Goal: Task Accomplishment & Management: Complete application form

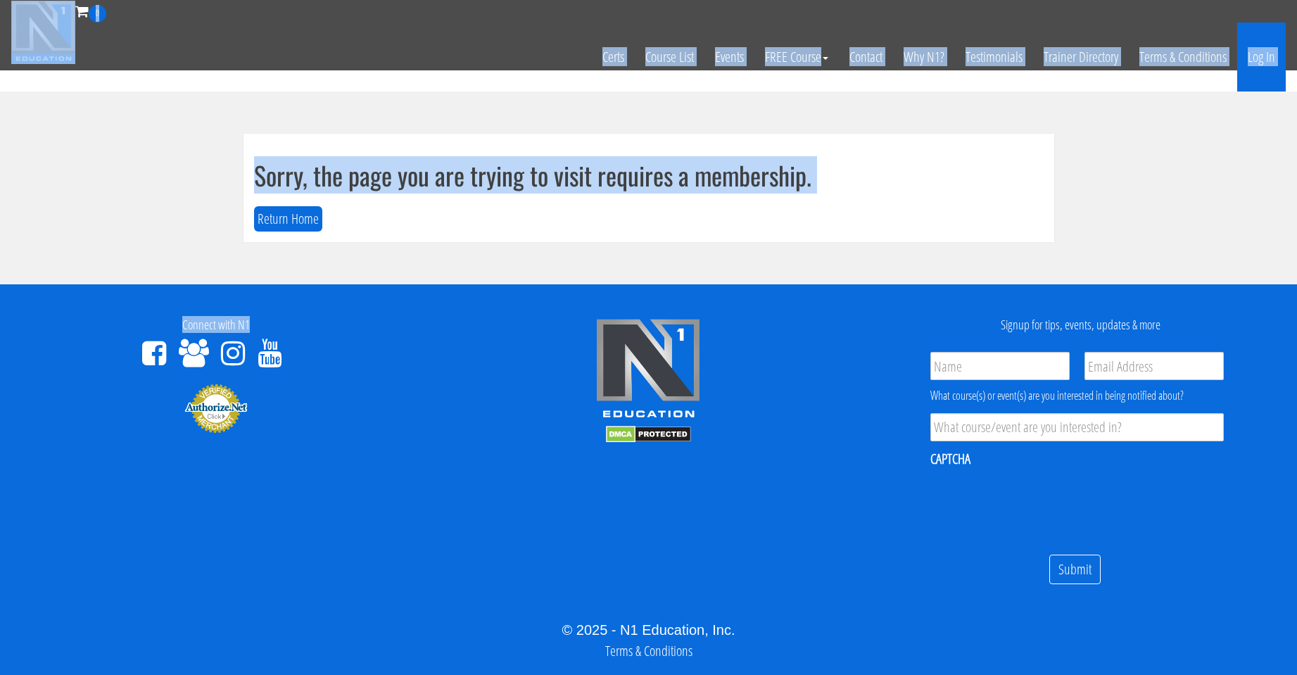
click at [604, 58] on link "Log In" at bounding box center [1261, 57] width 49 height 69
click at [37, 189] on section "Sorry, the page you are trying to visit requires a membership. Return Home" at bounding box center [648, 187] width 1297 height 193
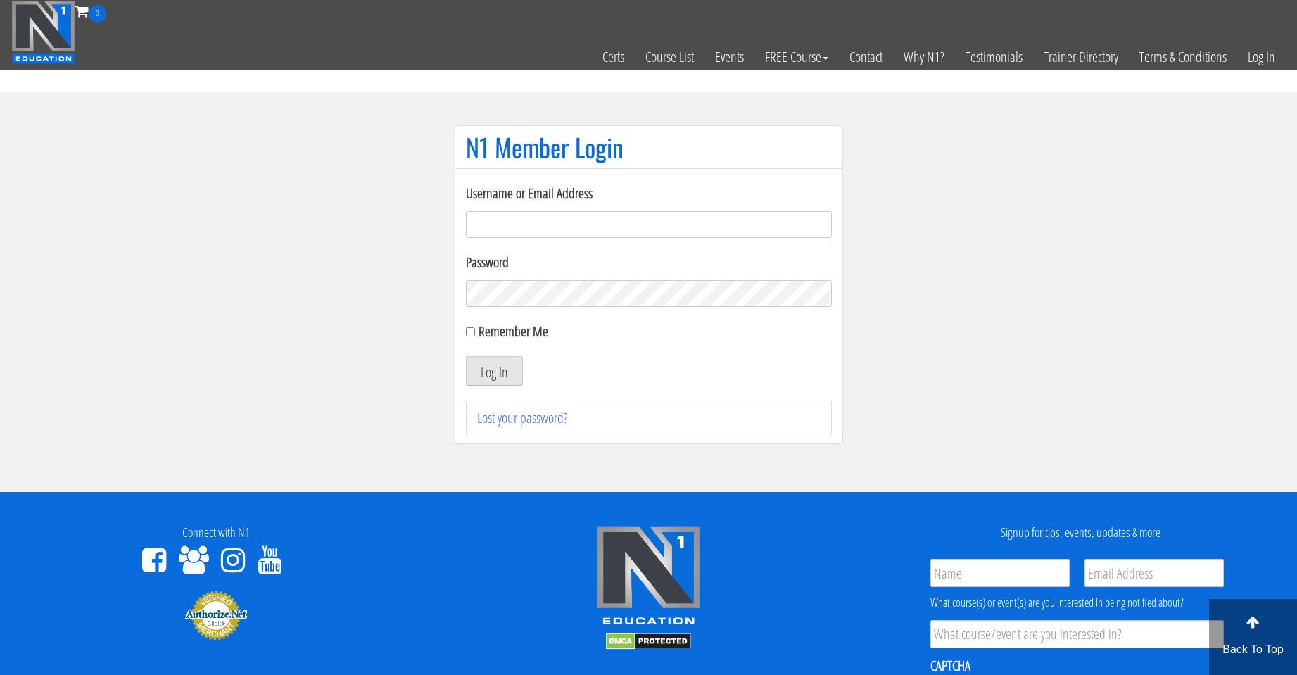
type input "duylong.254@gmail.com"
click at [474, 334] on input "Remember Me" at bounding box center [470, 331] width 9 height 9
checkbox input "true"
click at [492, 371] on button "Log In" at bounding box center [494, 371] width 57 height 30
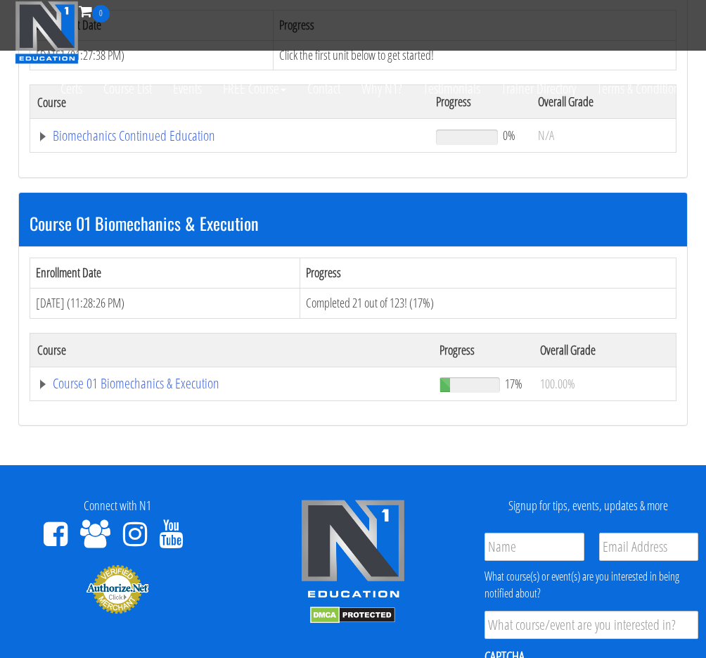
scroll to position [352, 0]
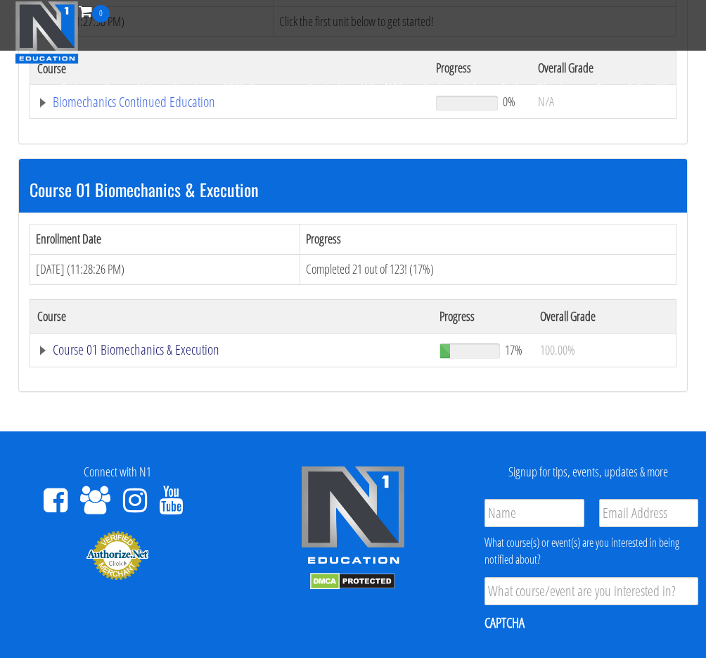
click at [177, 352] on link "Course 01 Biomechanics & Execution" at bounding box center [231, 350] width 388 height 14
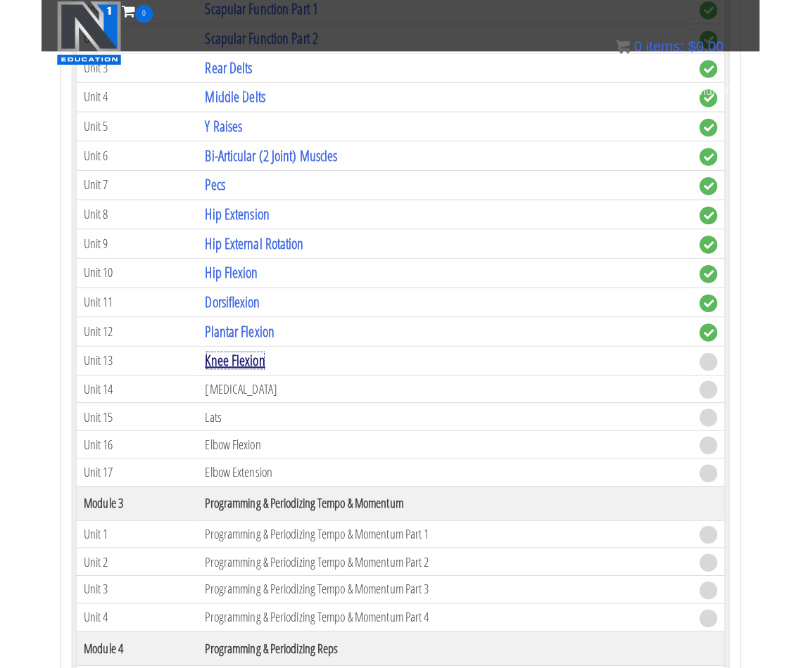
scroll to position [1001, 0]
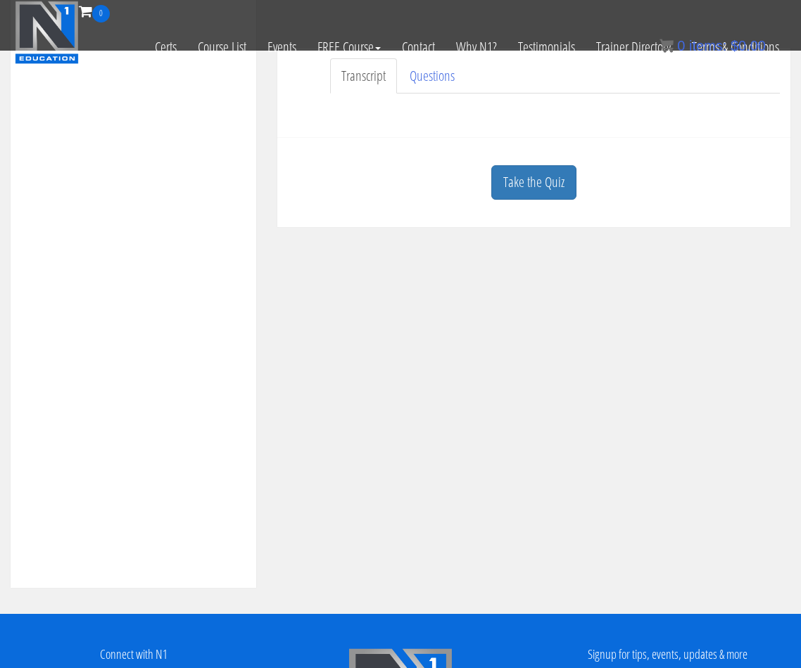
scroll to position [372, 0]
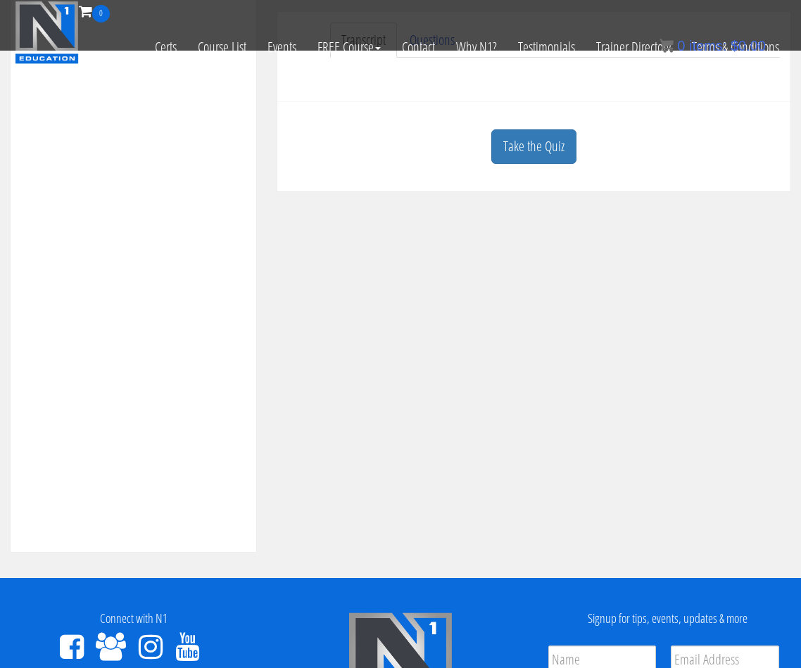
click at [515, 155] on link "Take the Quiz" at bounding box center [533, 146] width 85 height 34
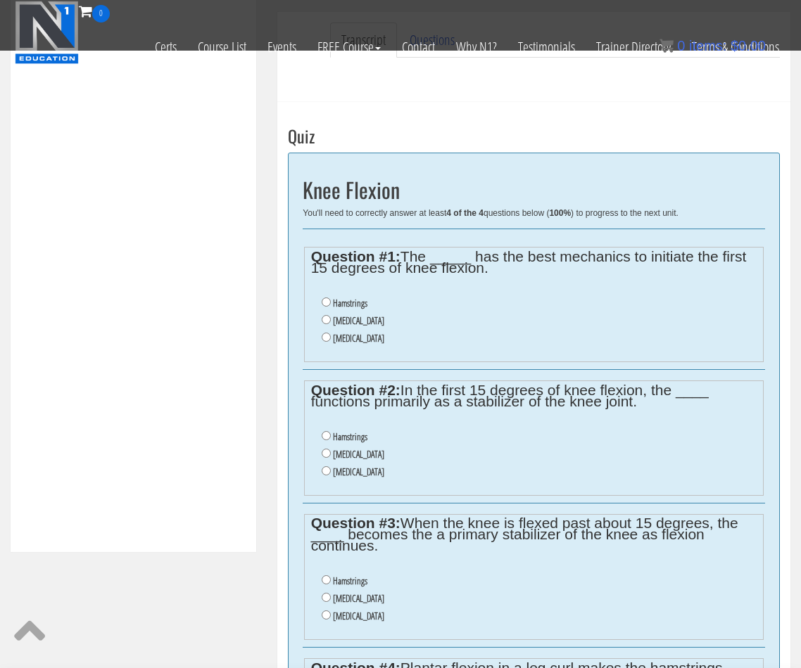
click at [358, 323] on label "Gastrocnemius" at bounding box center [358, 320] width 51 height 11
click at [331, 323] on input "Gastrocnemius" at bounding box center [326, 319] width 9 height 9
radio input "true"
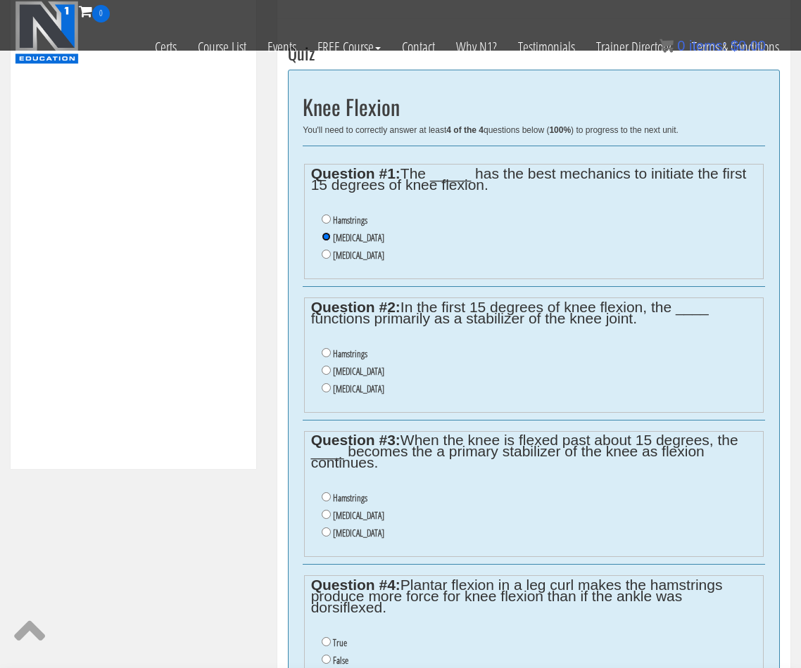
scroll to position [490, 0]
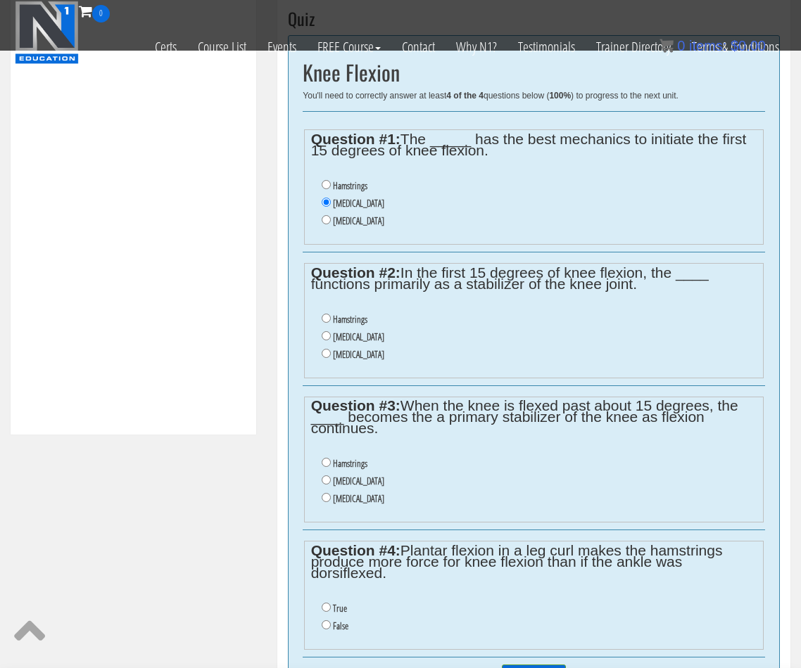
click at [355, 321] on label "Hamstrings" at bounding box center [350, 319] width 34 height 11
click at [331, 321] on input "Hamstrings" at bounding box center [326, 318] width 9 height 9
radio input "true"
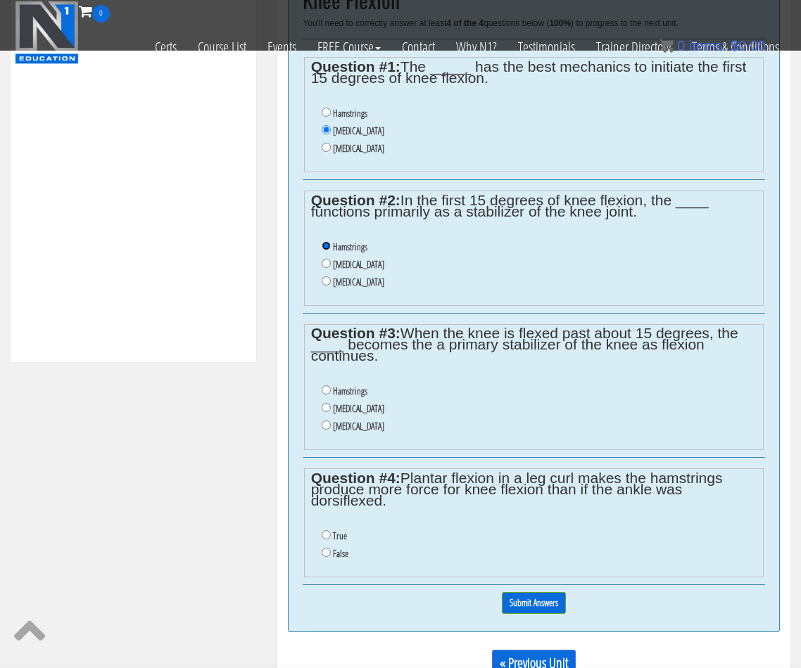
scroll to position [606, 0]
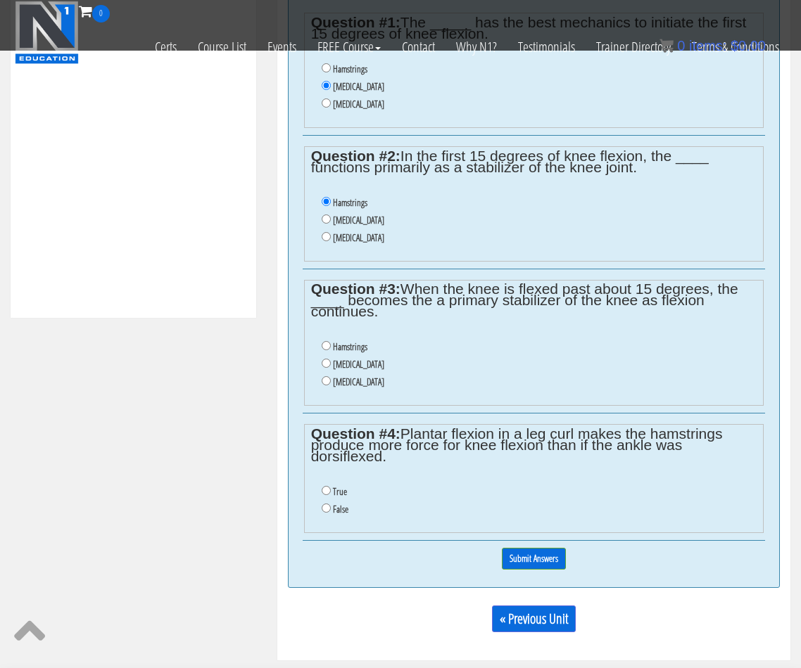
click at [348, 364] on label "Gastrocnemius" at bounding box center [358, 364] width 51 height 11
click at [331, 364] on input "Gastrocnemius" at bounding box center [326, 363] width 9 height 9
radio input "true"
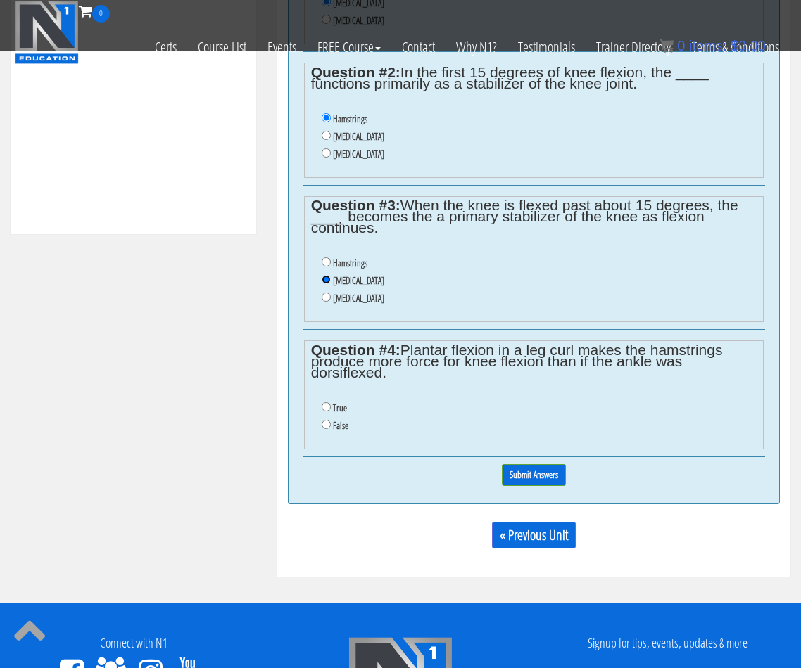
scroll to position [724, 0]
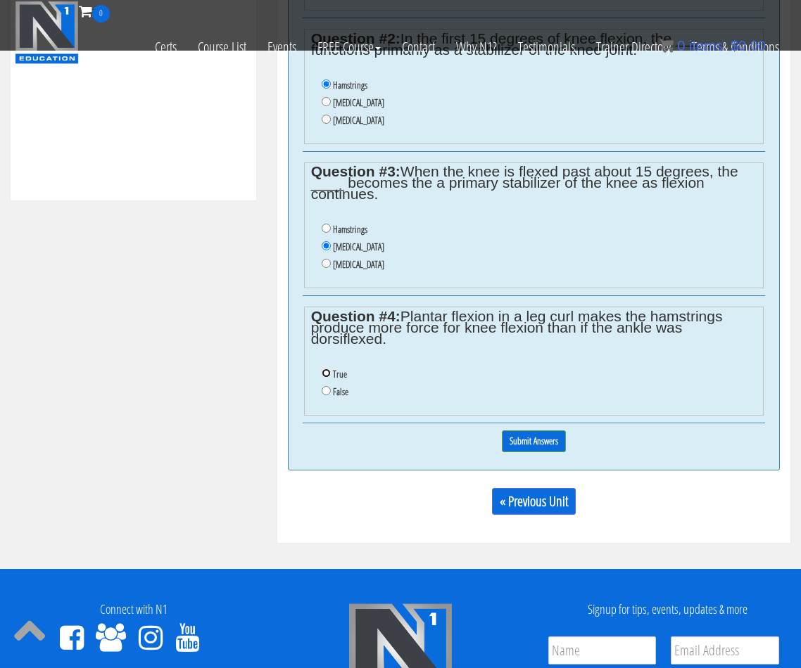
click at [324, 376] on input "True" at bounding box center [326, 373] width 9 height 9
radio input "true"
click at [543, 445] on input "Submit Answers" at bounding box center [534, 442] width 64 height 22
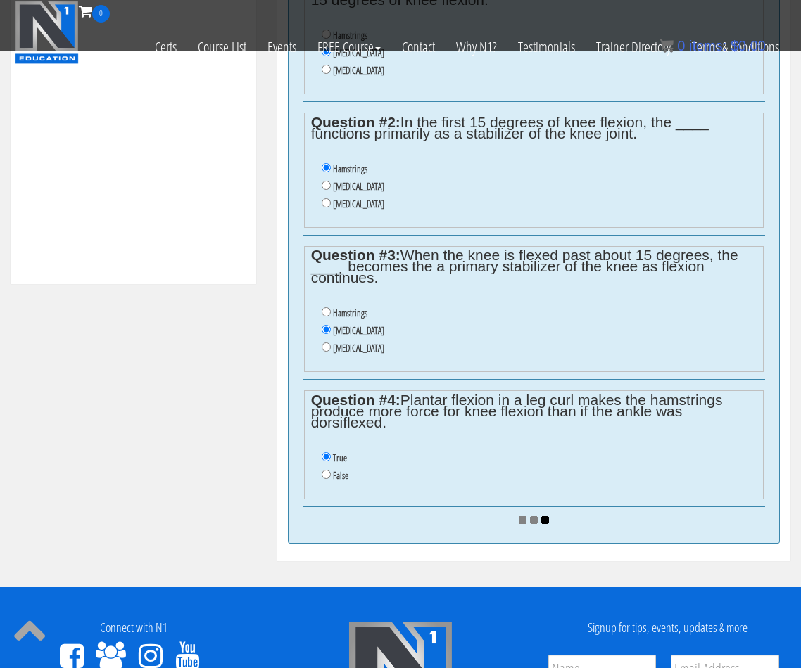
scroll to position [606, 0]
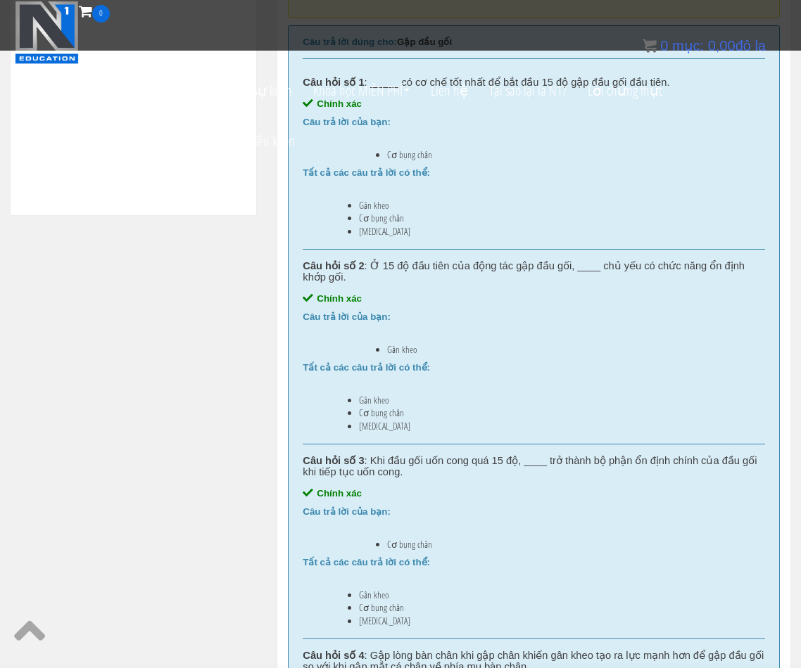
scroll to position [626, 0]
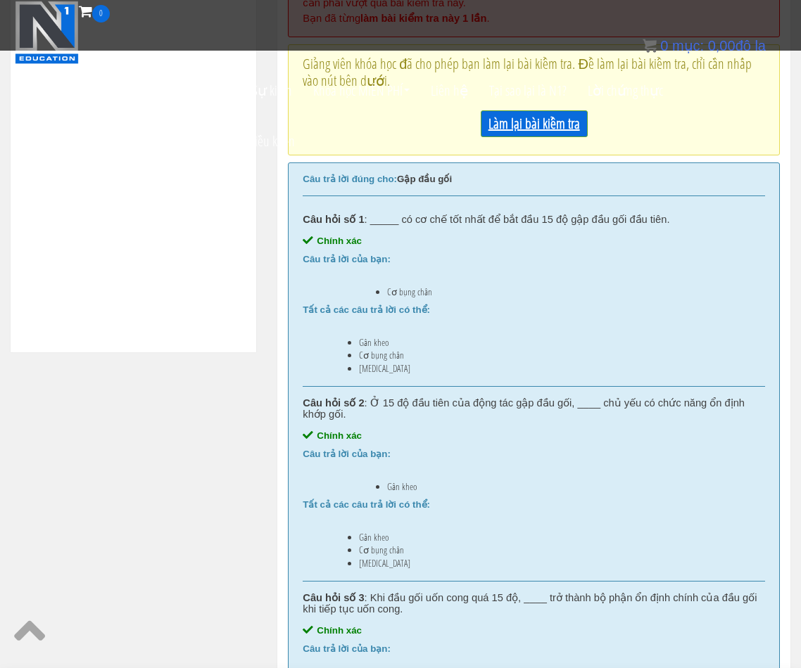
click at [542, 128] on font "Làm lại bài kiểm tra" at bounding box center [533, 123] width 91 height 19
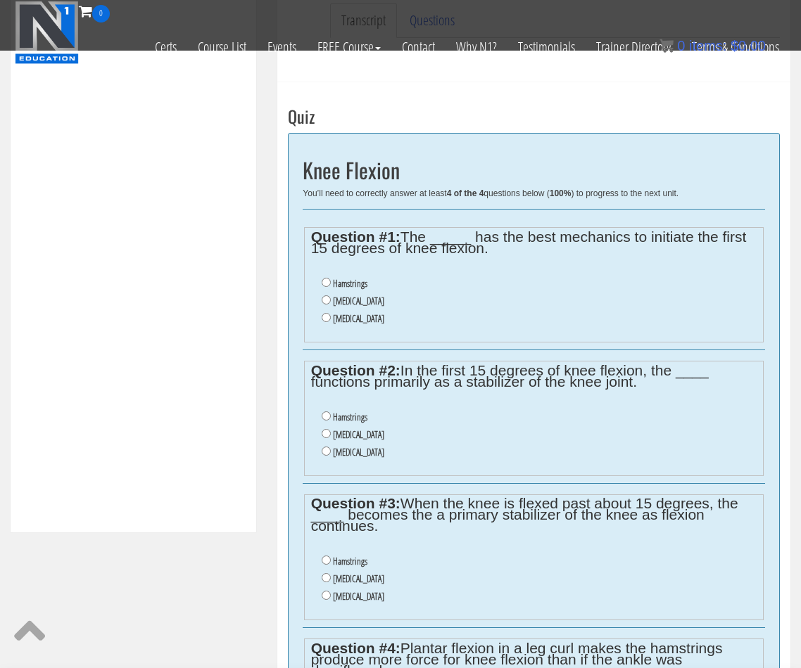
scroll to position [315, 0]
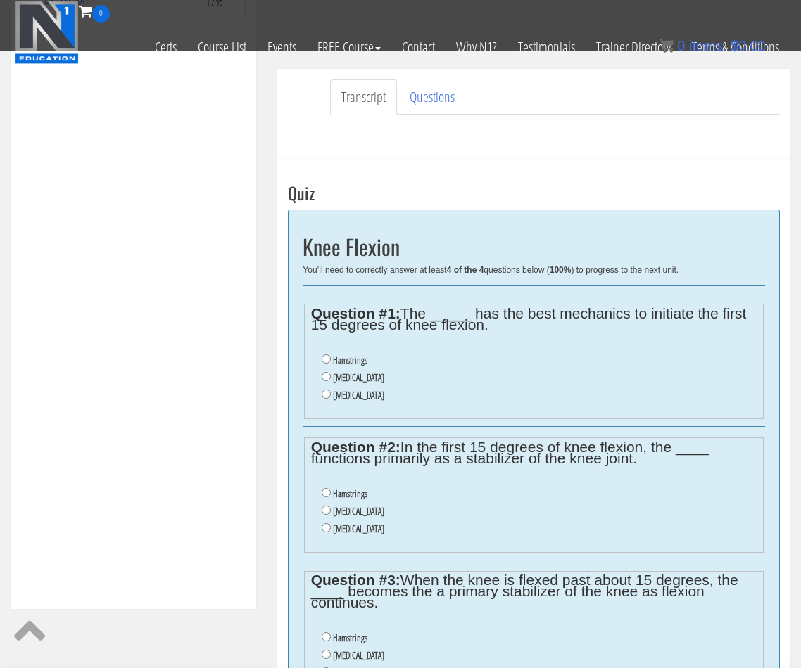
drag, startPoint x: 348, startPoint y: 379, endPoint x: 355, endPoint y: 390, distance: 13.9
click at [348, 379] on label "Gastrocnemius" at bounding box center [358, 377] width 51 height 11
click at [331, 379] on input "Gastrocnemius" at bounding box center [326, 376] width 9 height 9
radio input "true"
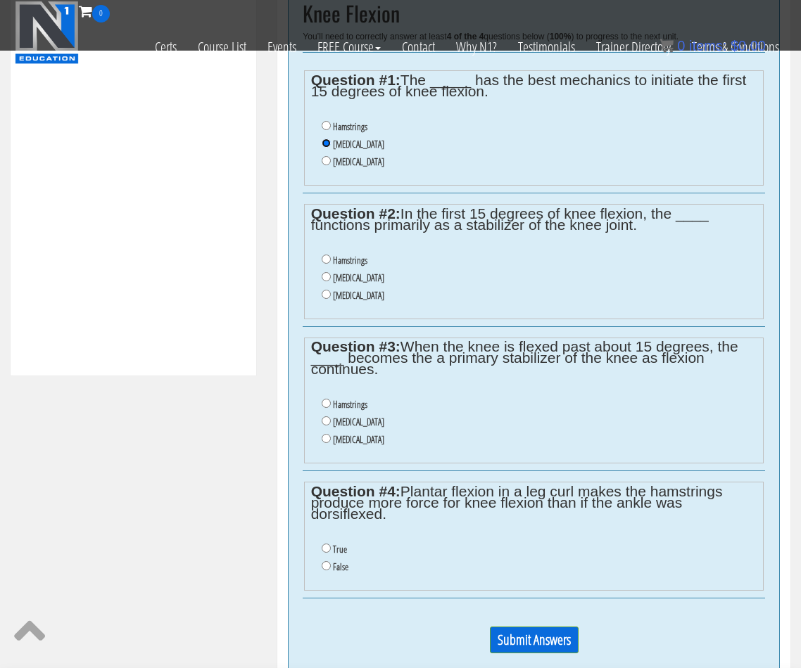
scroll to position [549, 0]
click at [355, 251] on li "Hamstrings" at bounding box center [539, 260] width 435 height 18
click at [361, 419] on label "Gastrocnemius" at bounding box center [358, 421] width 51 height 11
click at [331, 419] on input "Gastrocnemius" at bounding box center [326, 420] width 9 height 9
radio input "true"
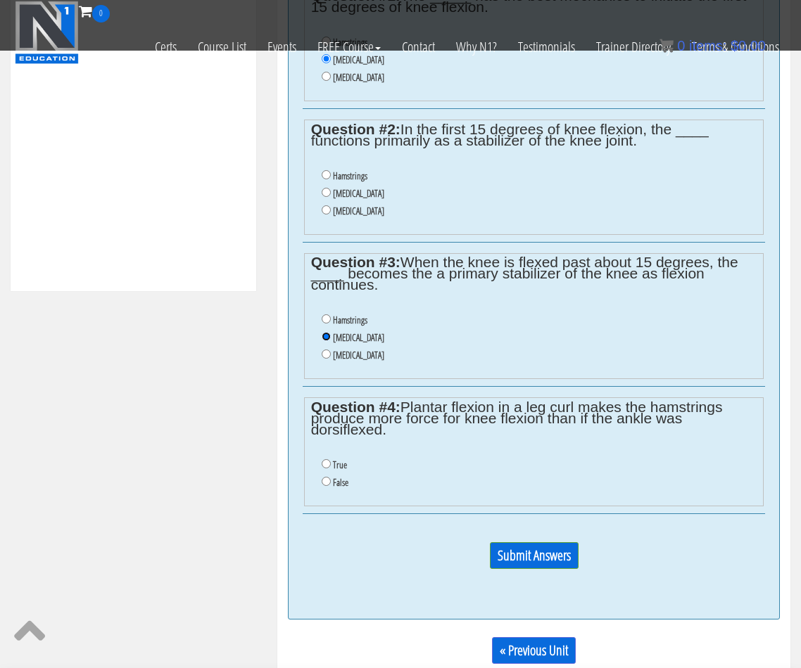
scroll to position [667, 0]
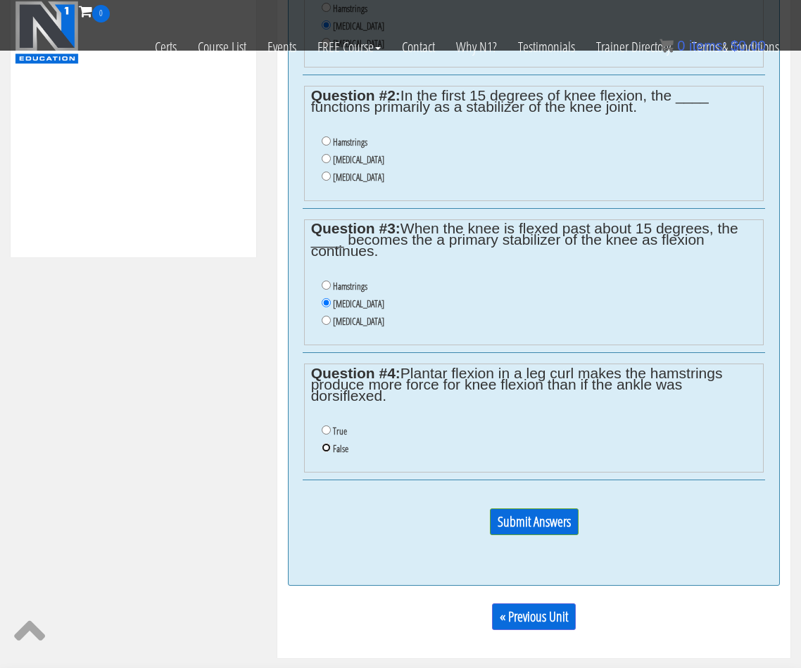
click at [328, 447] on input "False" at bounding box center [326, 447] width 9 height 9
radio input "true"
click at [515, 525] on input "Submit Answers" at bounding box center [534, 522] width 89 height 27
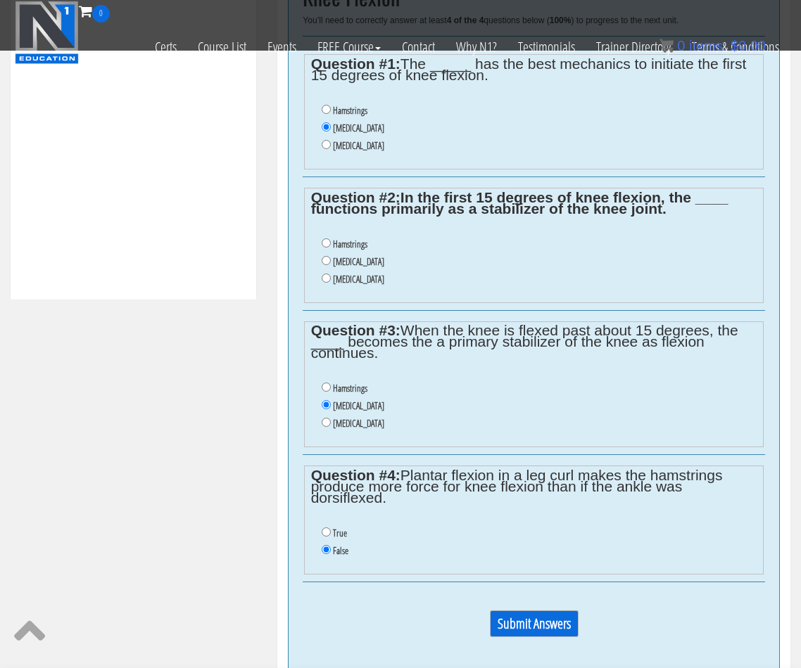
scroll to position [631, 0]
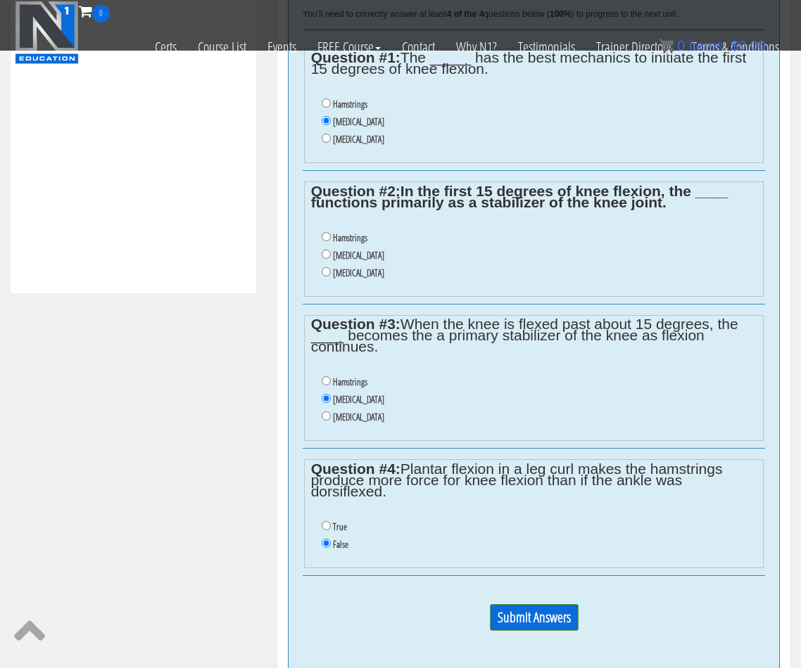
click at [347, 239] on label "Hamstrings" at bounding box center [350, 237] width 34 height 11
click at [331, 239] on input "Hamstrings" at bounding box center [326, 236] width 9 height 9
radio input "true"
click at [348, 235] on label "Hamstrings" at bounding box center [350, 237] width 34 height 11
click at [331, 235] on input "Hamstrings" at bounding box center [326, 236] width 9 height 9
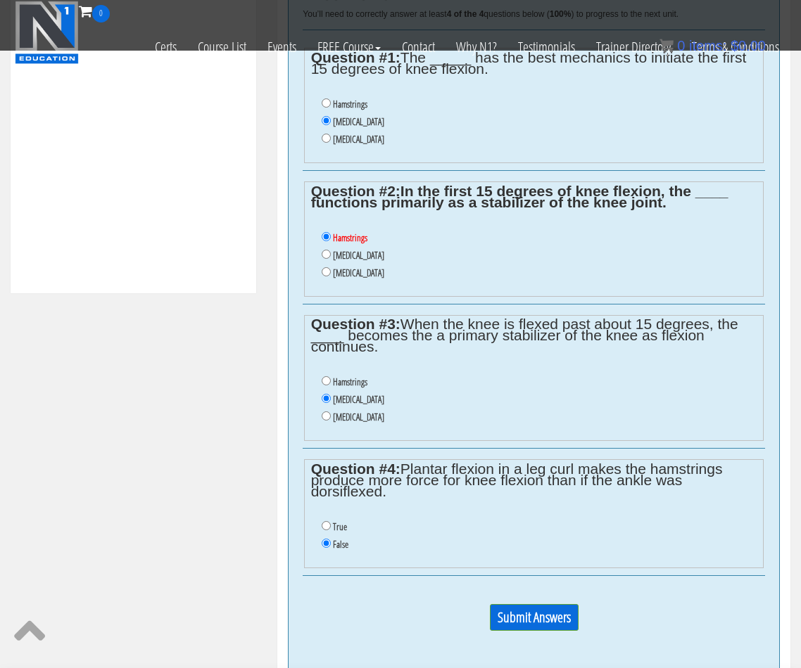
click at [346, 255] on label "Gastrocnemius" at bounding box center [358, 255] width 51 height 11
click at [331, 255] on input "Gastrocnemius" at bounding box center [326, 254] width 9 height 9
radio input "true"
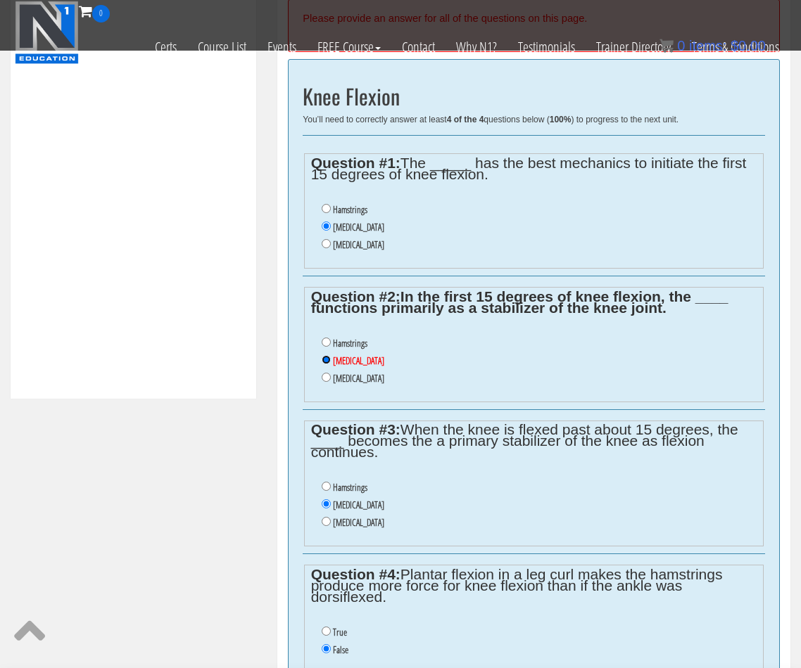
scroll to position [397, 0]
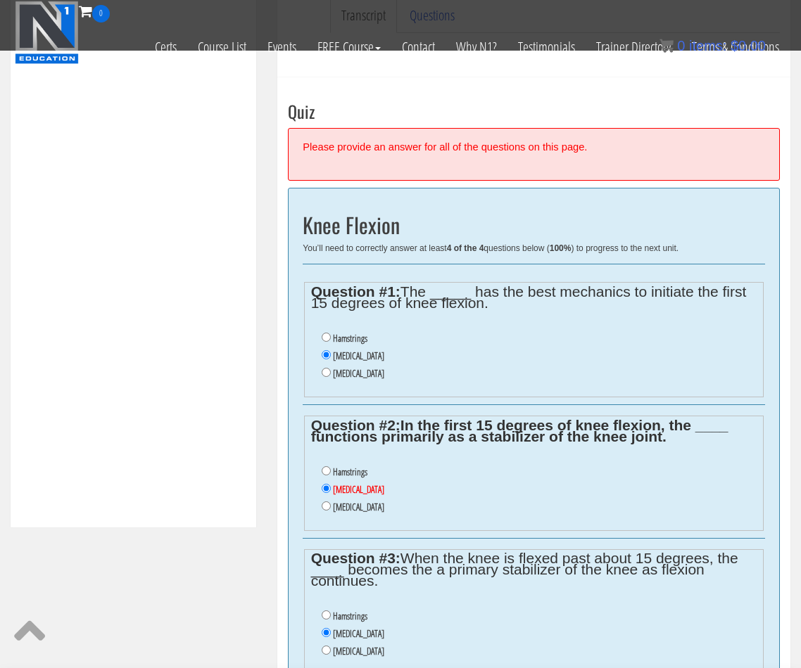
click at [348, 476] on label "Hamstrings" at bounding box center [350, 471] width 34 height 11
click at [331, 476] on input "Hamstrings" at bounding box center [326, 470] width 9 height 9
radio input "true"
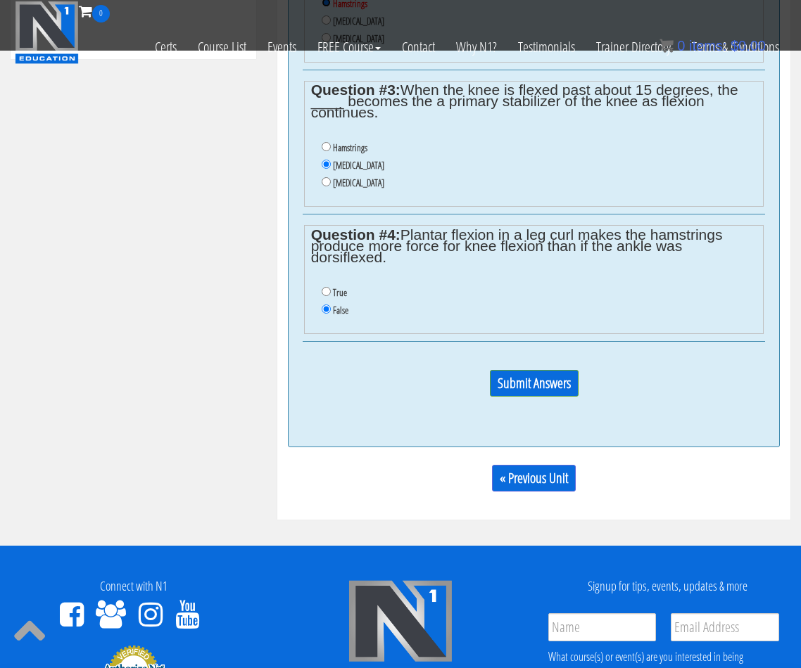
scroll to position [866, 0]
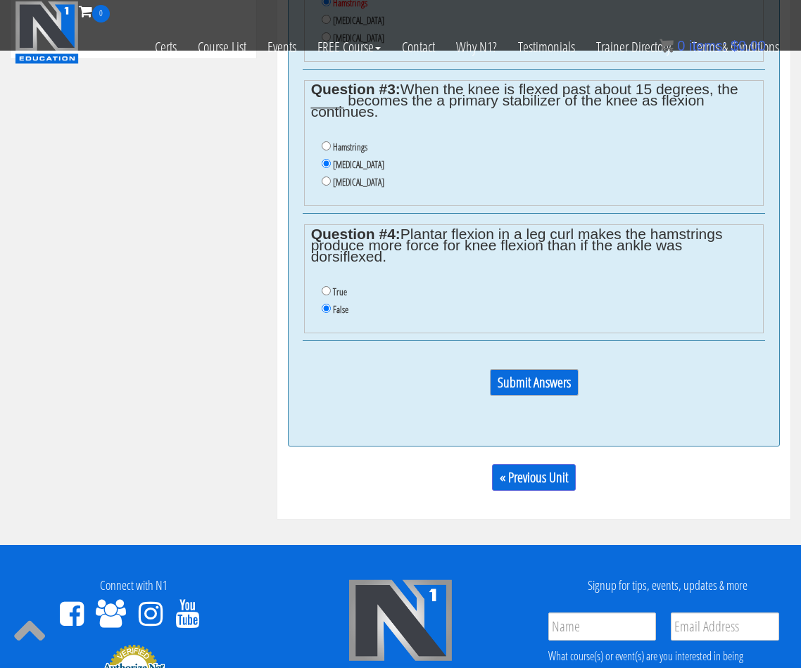
click at [531, 380] on input "Submit Answers" at bounding box center [534, 382] width 89 height 27
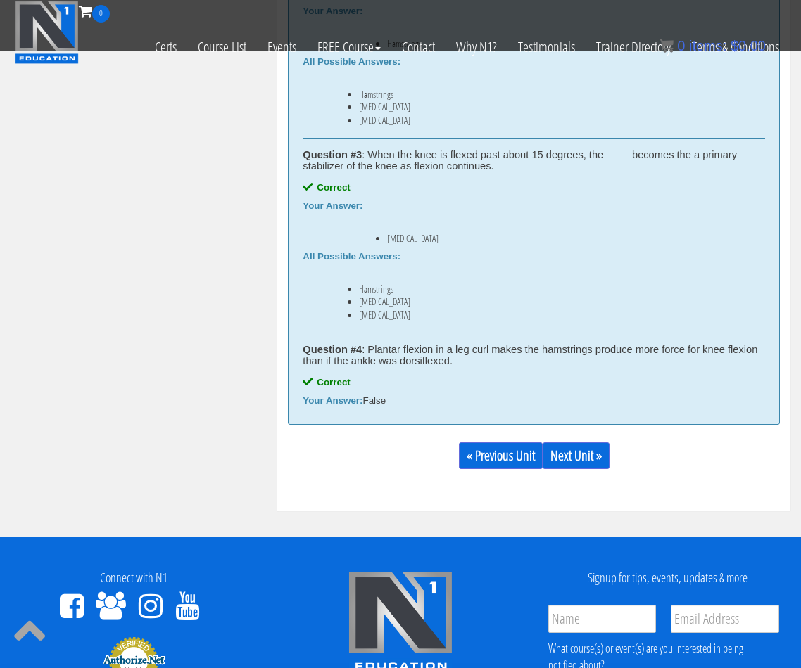
scroll to position [1041, 0]
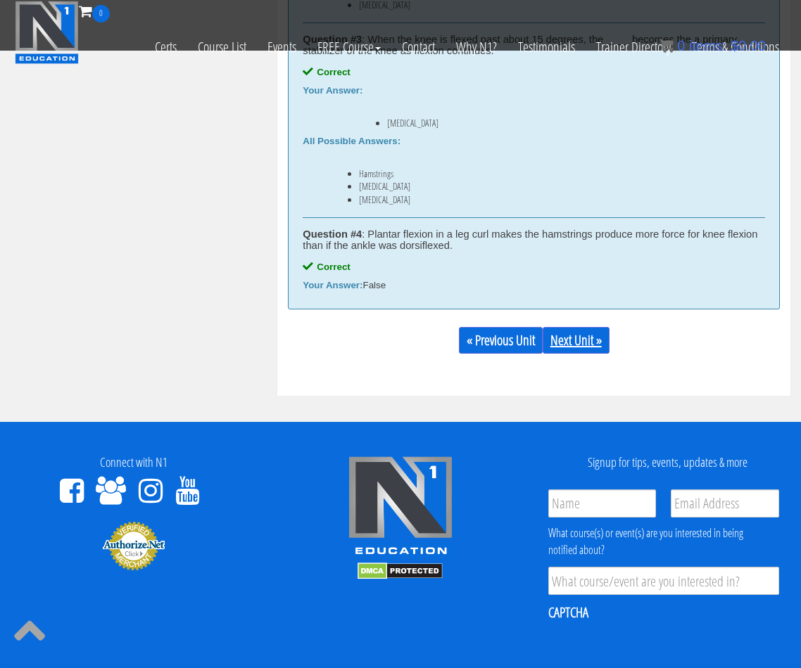
click at [582, 343] on link "Next Unit »" at bounding box center [575, 340] width 67 height 27
